Goal: Find specific page/section: Find specific page/section

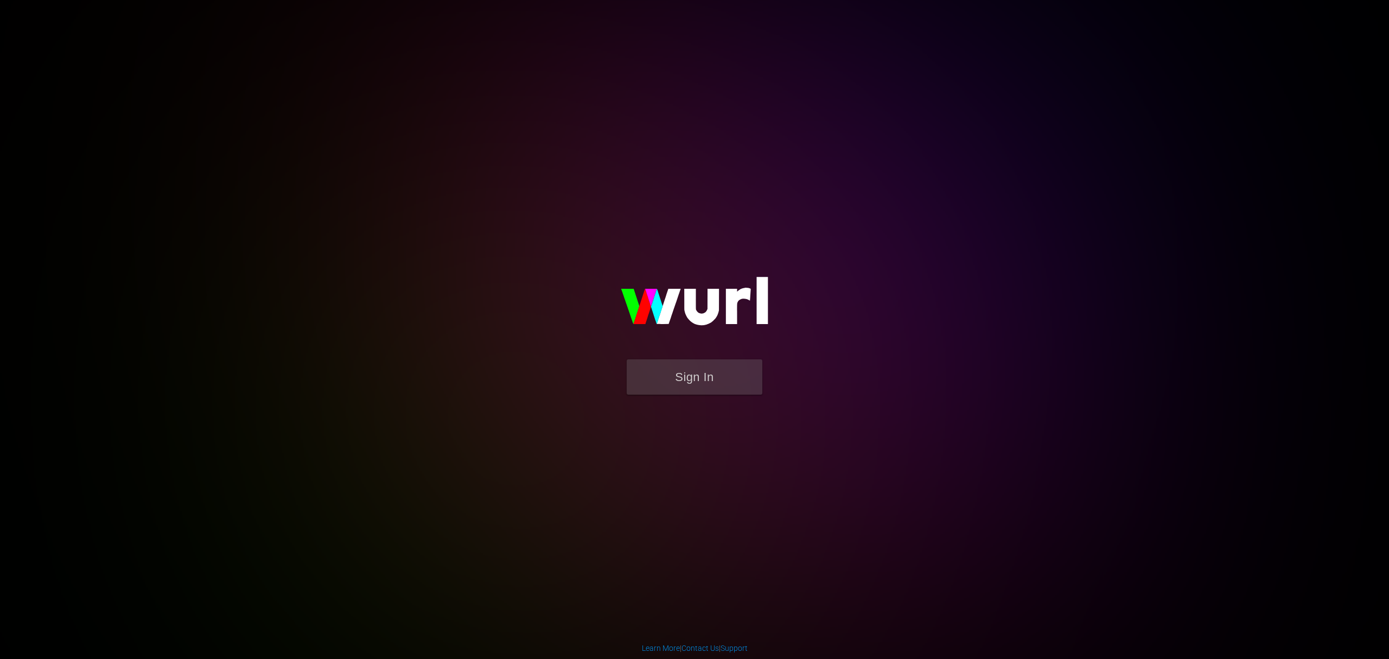
click at [771, 371] on form "Sign In" at bounding box center [694, 382] width 217 height 46
click at [745, 373] on button "Sign In" at bounding box center [695, 376] width 136 height 35
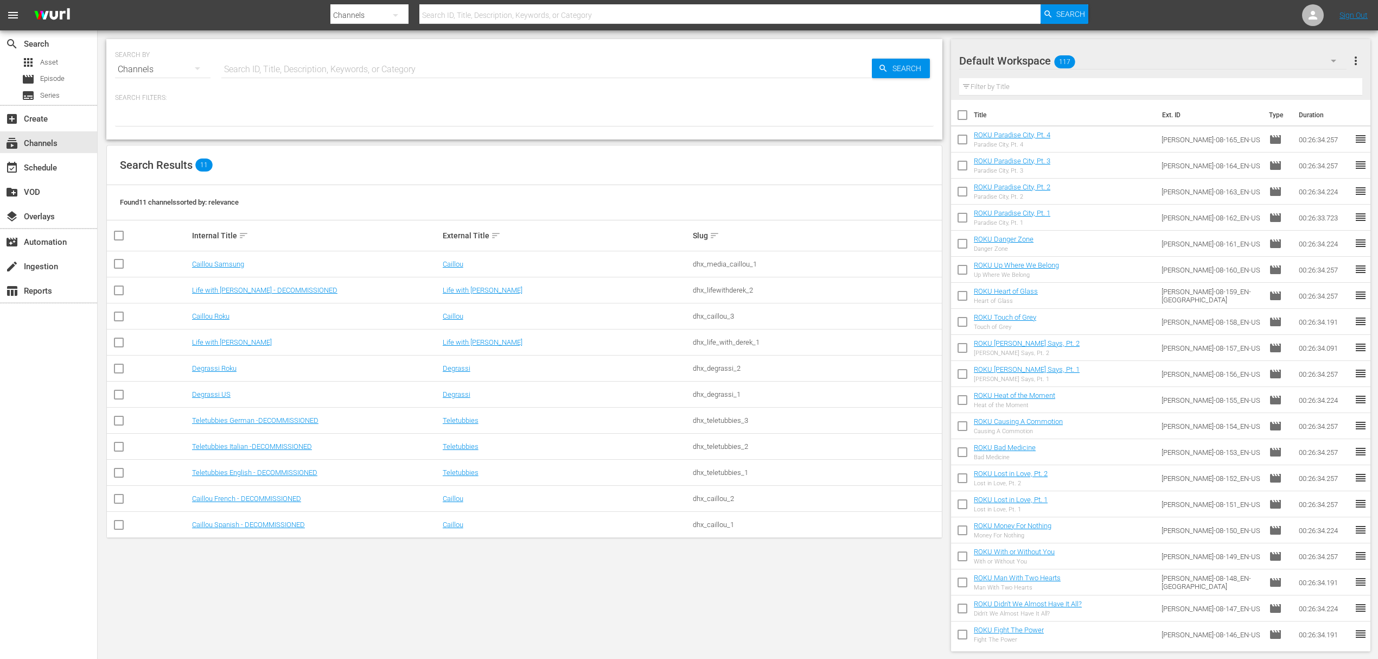
click at [409, 589] on div "SEARCH BY Search By Channels Search ID, Title, Description, Keywords, or Catego…" at bounding box center [524, 344] width 853 height 629
click at [749, 163] on div "Search Results 11" at bounding box center [524, 165] width 835 height 40
click at [517, 612] on div "SEARCH BY Search By Channels Search ID, Title, Description, Keywords, or Catego…" at bounding box center [524, 344] width 853 height 629
